Goal: Information Seeking & Learning: Learn about a topic

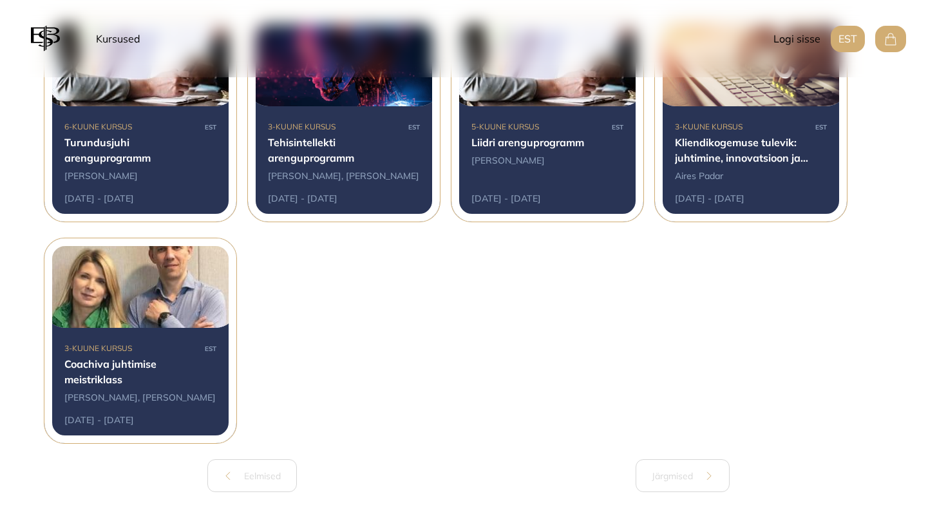
scroll to position [293, 0]
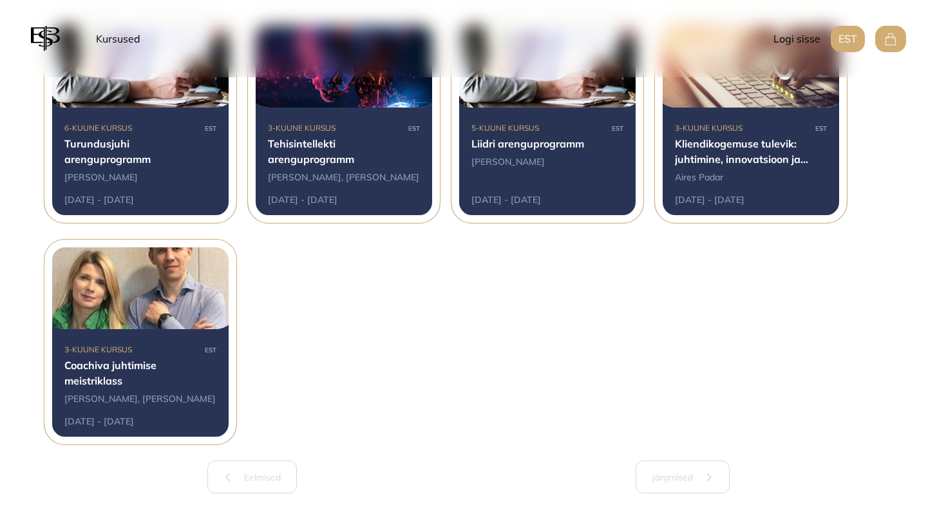
click at [726, 159] on div at bounding box center [751, 120] width 192 height 205
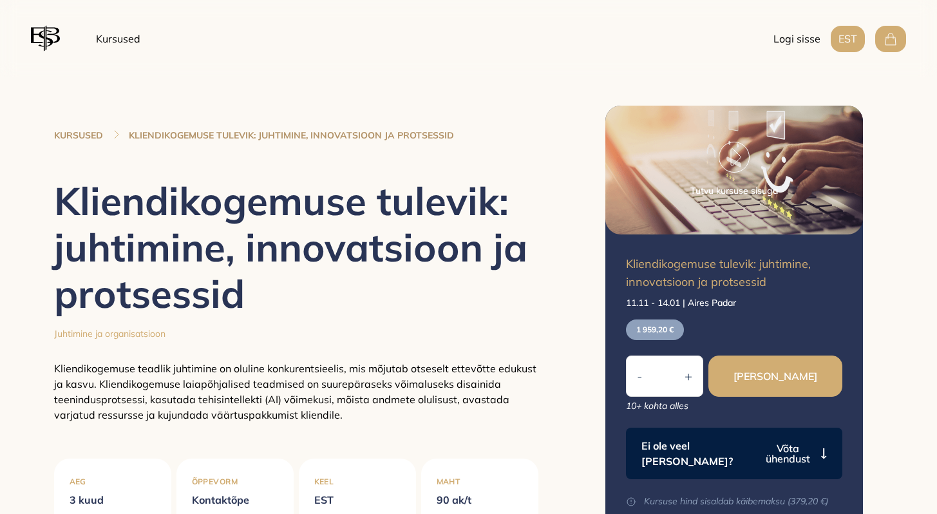
scroll to position [293, 0]
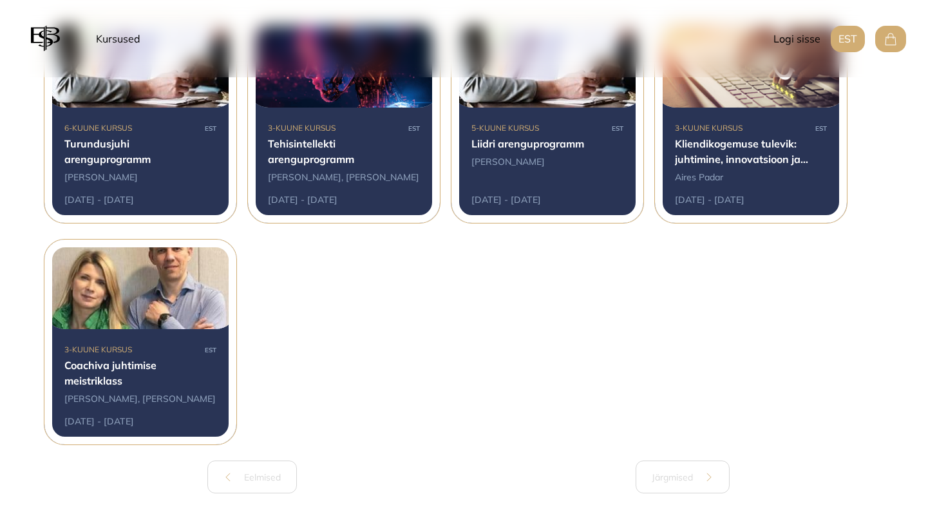
click at [99, 159] on div at bounding box center [140, 120] width 192 height 205
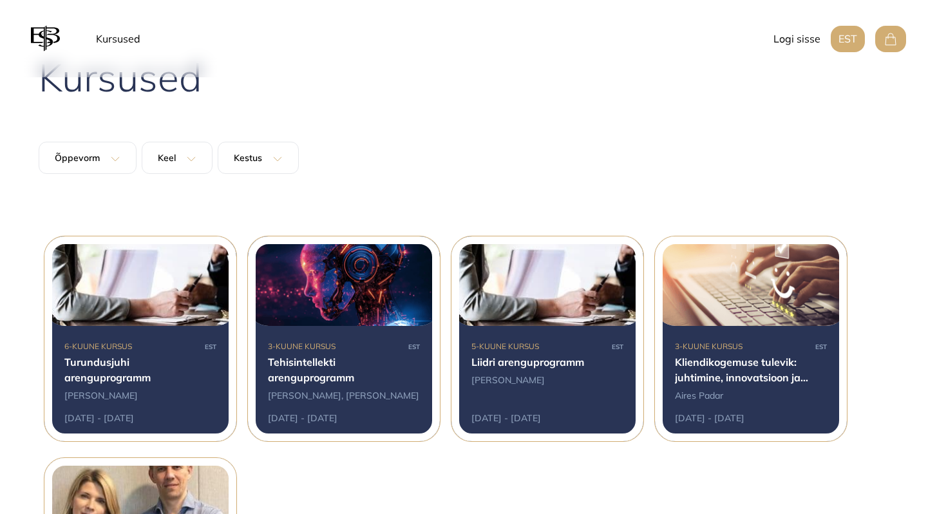
scroll to position [126, 0]
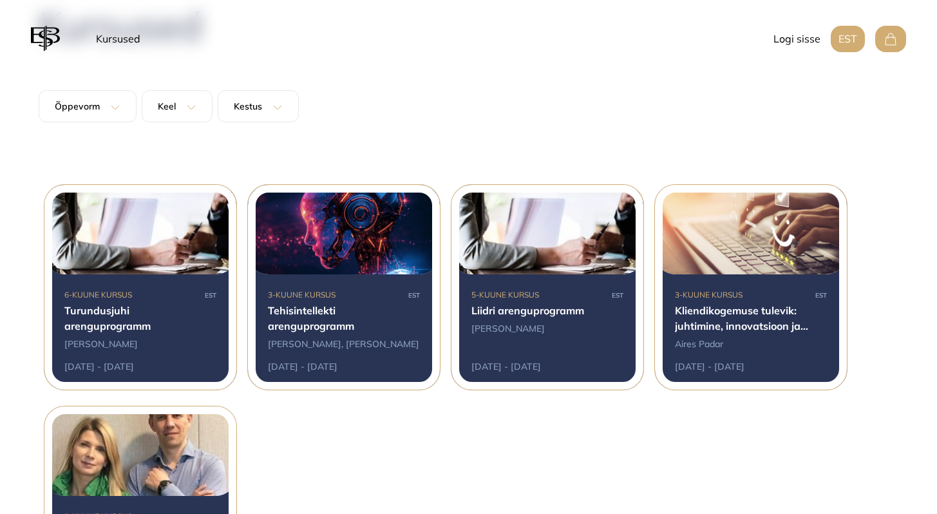
click at [722, 325] on div at bounding box center [751, 287] width 192 height 205
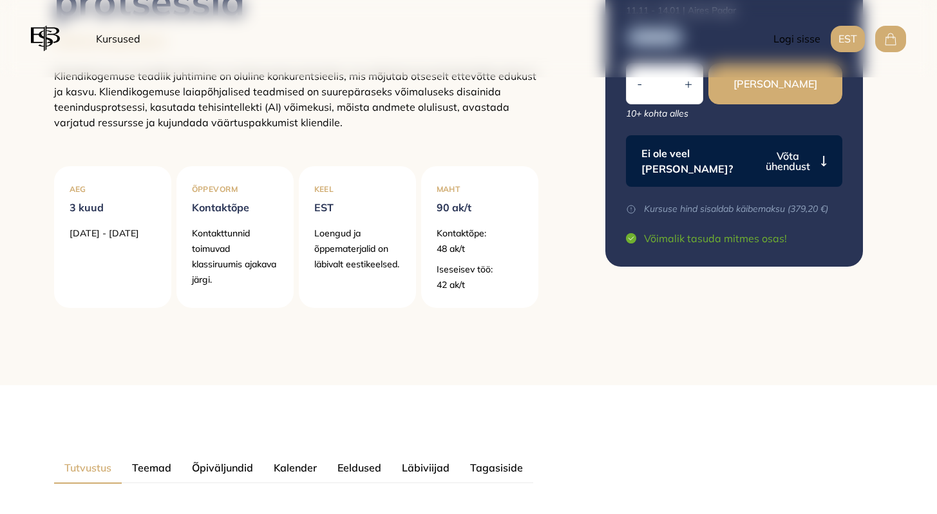
scroll to position [571, 0]
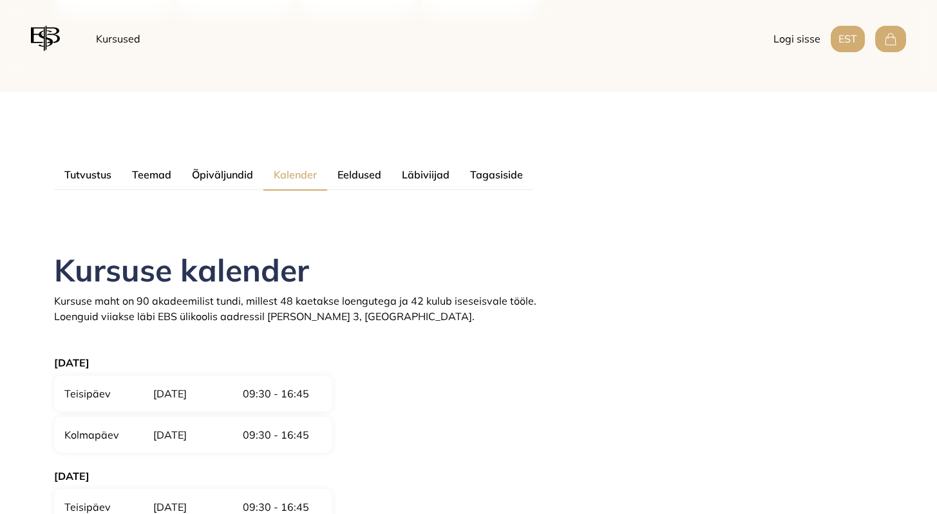
click at [275, 198] on div "Tutvustus Teemad Õpiväljundid Kalender Eeldused Läbiviijad Tagasiside Kursuse k…" at bounding box center [296, 495] width 515 height 807
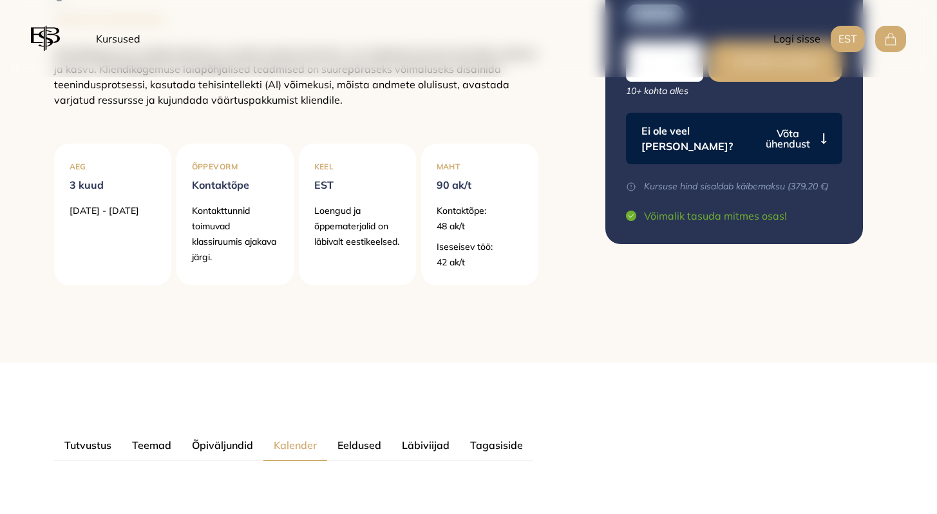
scroll to position [0, 0]
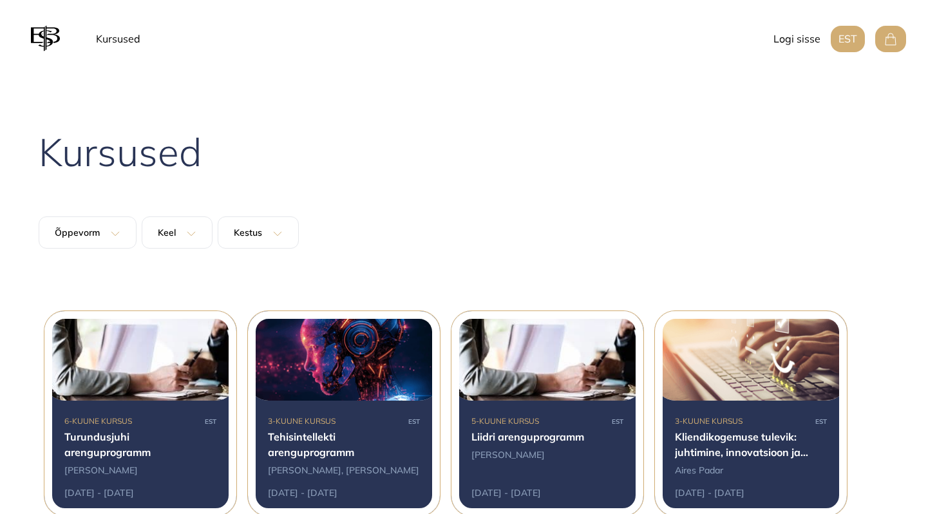
click at [54, 33] on img at bounding box center [45, 38] width 29 height 31
